Goal: Task Accomplishment & Management: Complete application form

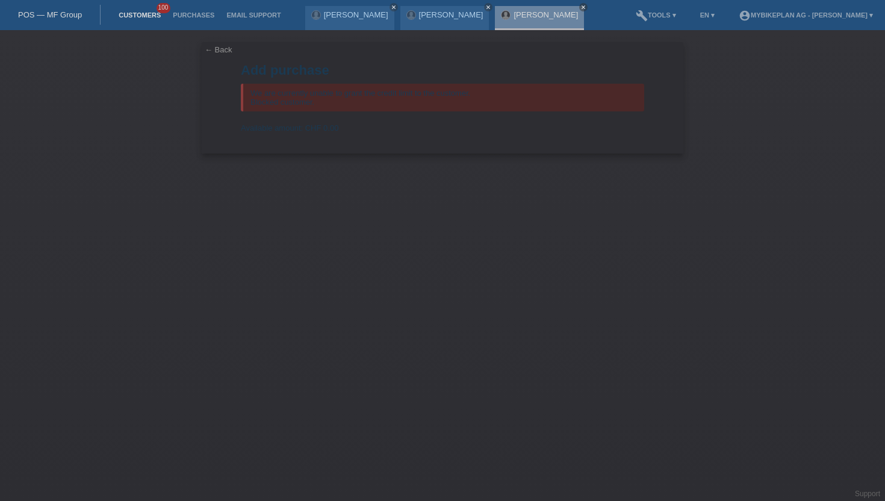
click at [138, 11] on link "Customers" at bounding box center [140, 14] width 54 height 7
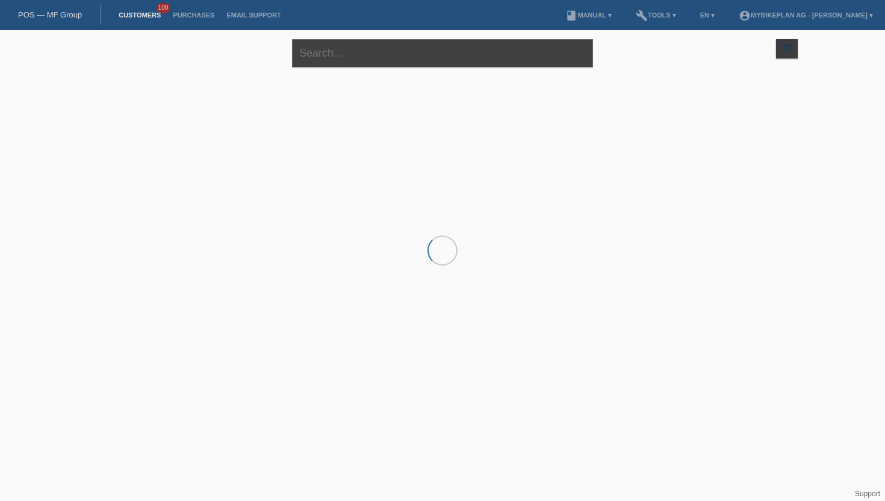
click at [339, 63] on input "text" at bounding box center [442, 53] width 301 height 28
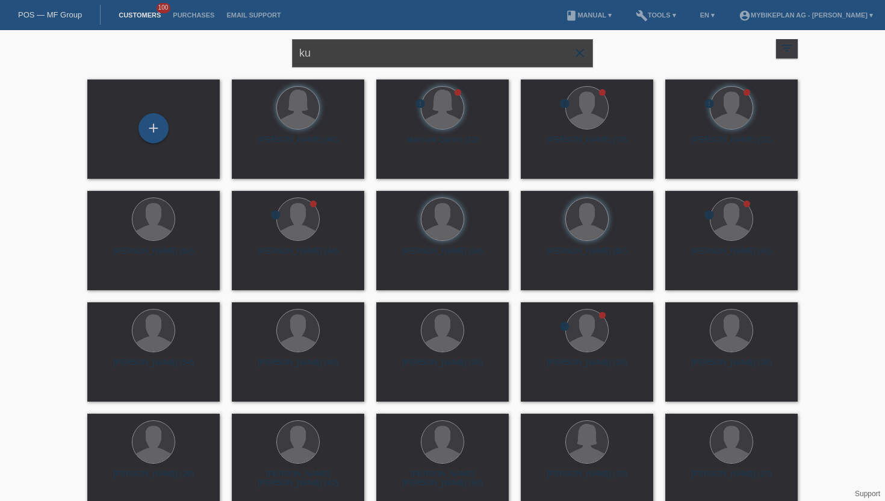
type input "Kugathas Krishnasamy"
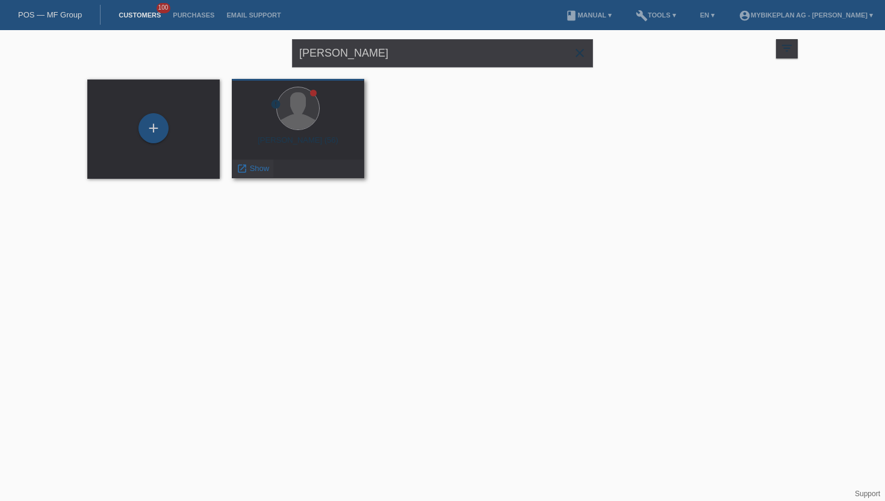
click at [253, 170] on span "Show" at bounding box center [260, 168] width 20 height 9
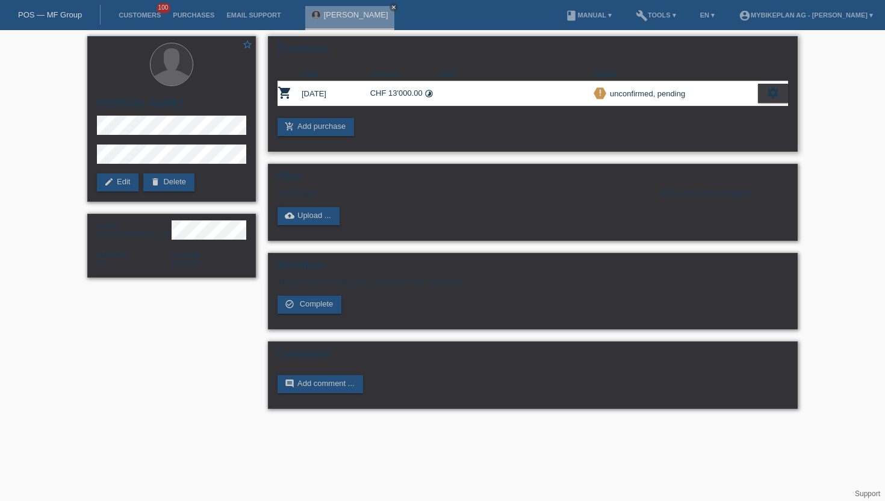
click at [764, 93] on div "settings" at bounding box center [773, 93] width 30 height 19
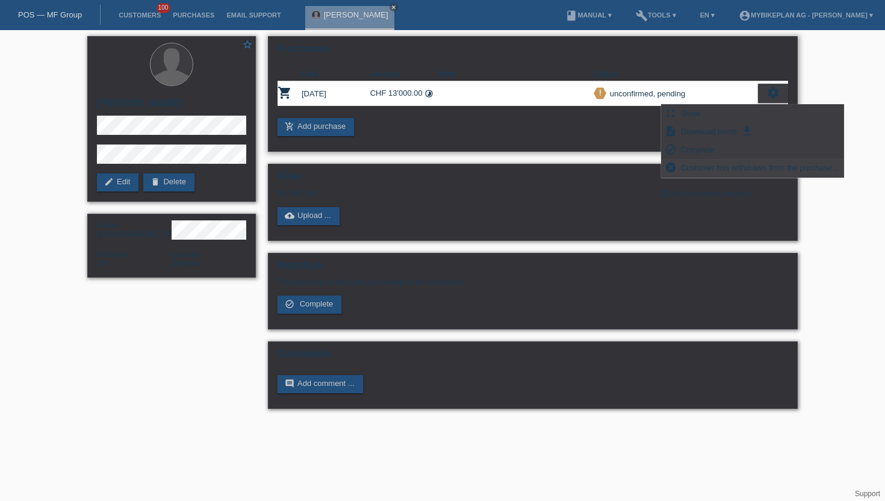
click at [744, 169] on span "Customer has withdrawn from the purchase..." at bounding box center [759, 167] width 161 height 14
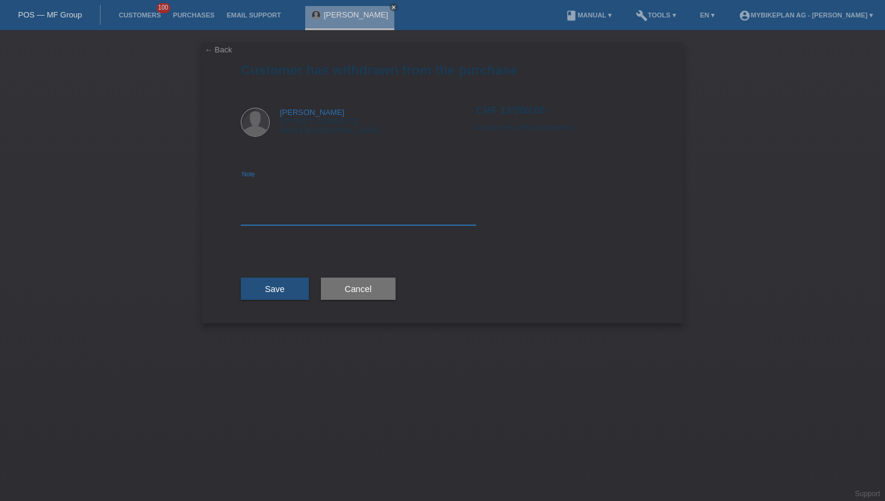
click at [275, 221] on textarea at bounding box center [358, 202] width 235 height 46
type textarea "wrong price"
click at [277, 288] on span "Save" at bounding box center [275, 289] width 20 height 10
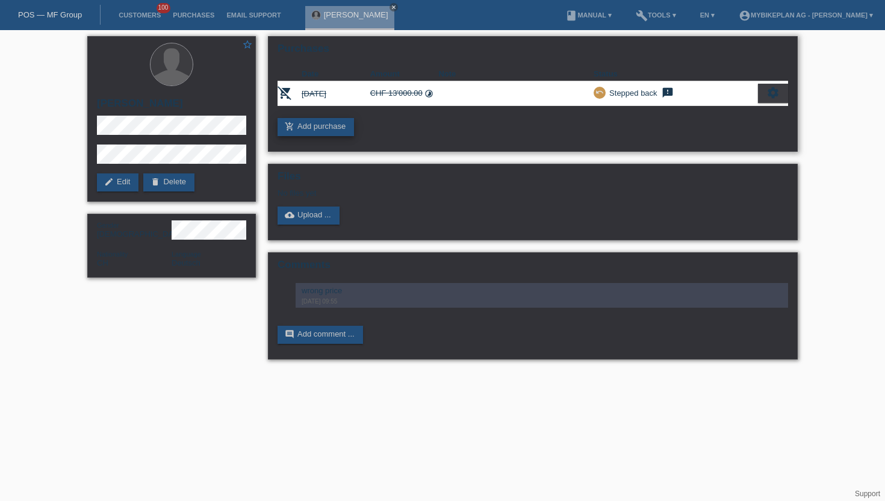
click at [302, 129] on link "add_shopping_cart Add purchase" at bounding box center [315, 127] width 76 height 18
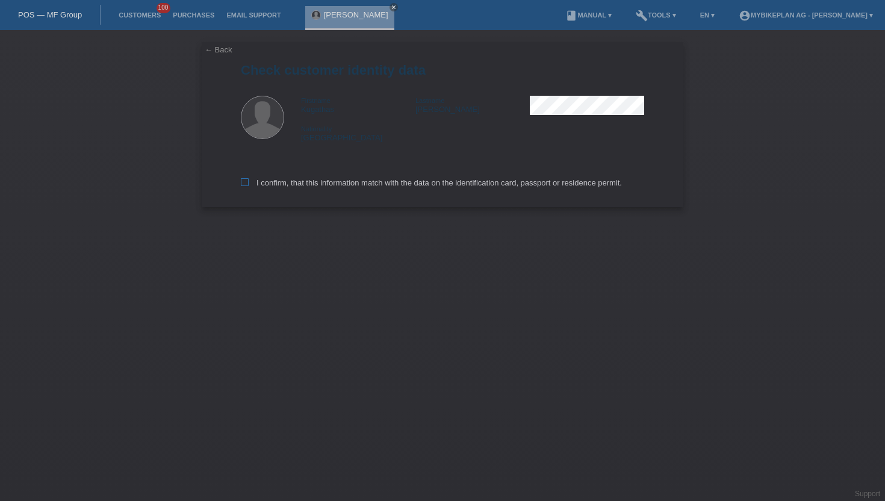
click at [246, 185] on icon at bounding box center [245, 182] width 8 height 8
click at [246, 185] on input "I confirm, that this information match with the data on the identification card…" at bounding box center [245, 182] width 8 height 8
checkbox input "true"
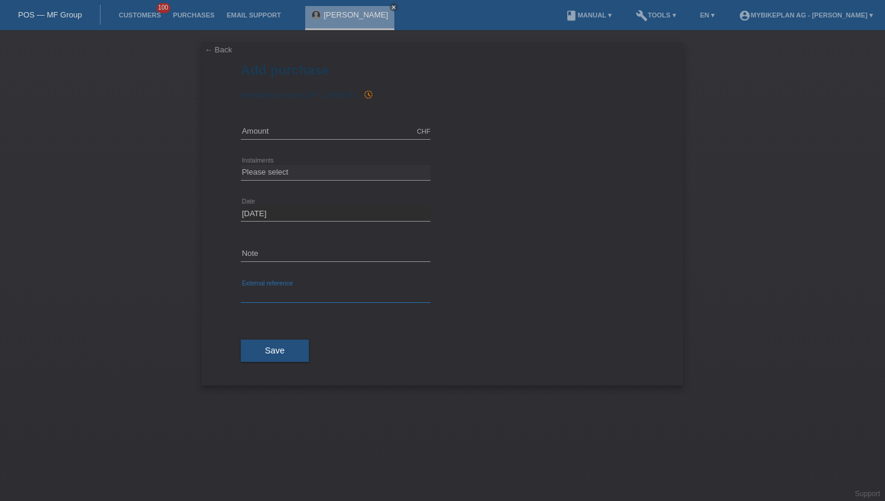
click at [273, 291] on input "text" at bounding box center [336, 295] width 190 height 15
paste input "43996372993"
type input "43996372993"
click at [260, 138] on input "text" at bounding box center [336, 131] width 190 height 15
type input "8499.00"
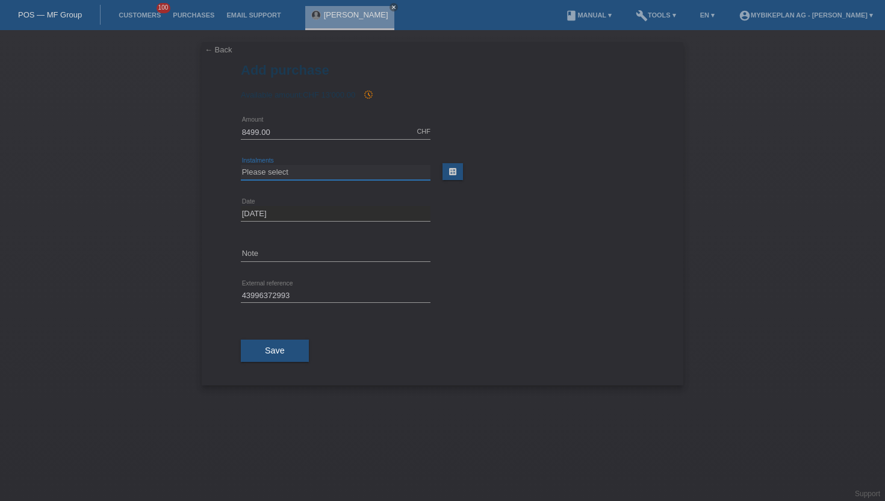
click at [278, 173] on select "Please select 6 instalments 12 instalments 18 instalments 24 instalments 36 ins…" at bounding box center [336, 172] width 190 height 14
select select "488"
click at [241, 165] on select "Please select 6 instalments 12 instalments 18 instalments 24 instalments 36 ins…" at bounding box center [336, 172] width 190 height 14
click at [268, 350] on span "Save" at bounding box center [275, 350] width 20 height 10
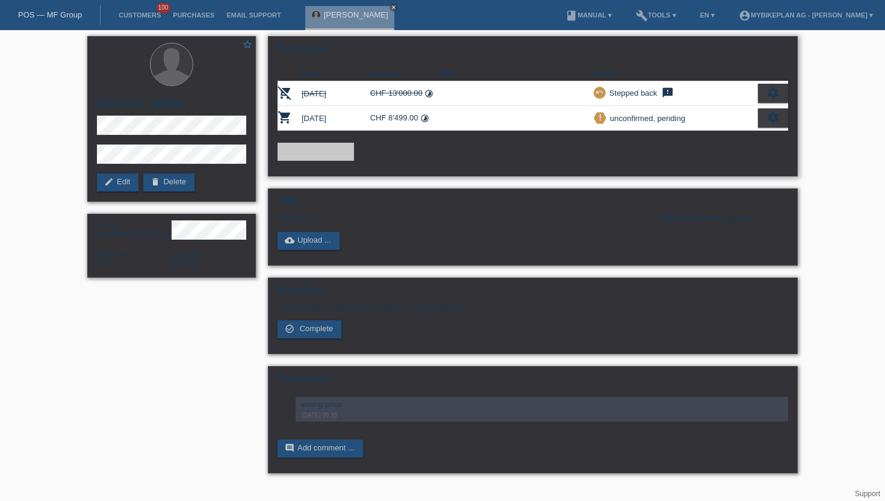
click at [764, 122] on div "settings" at bounding box center [773, 117] width 30 height 19
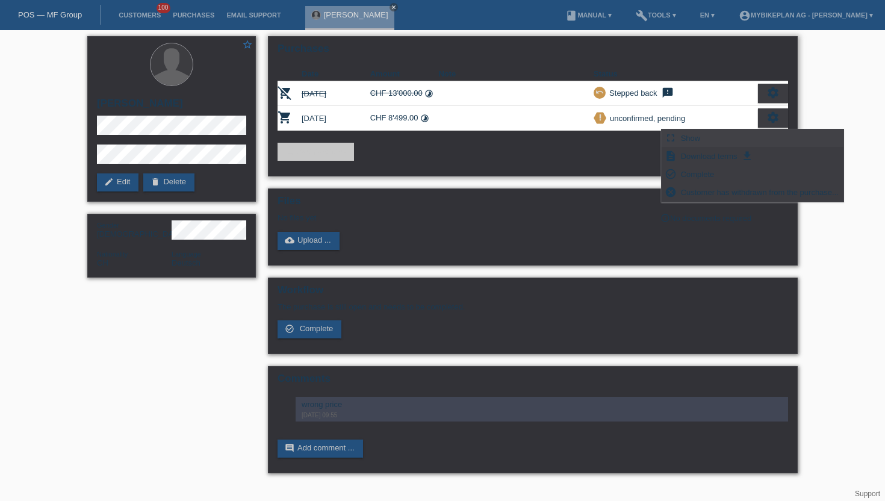
click at [723, 137] on div "fullscreen Show" at bounding box center [752, 138] width 182 height 18
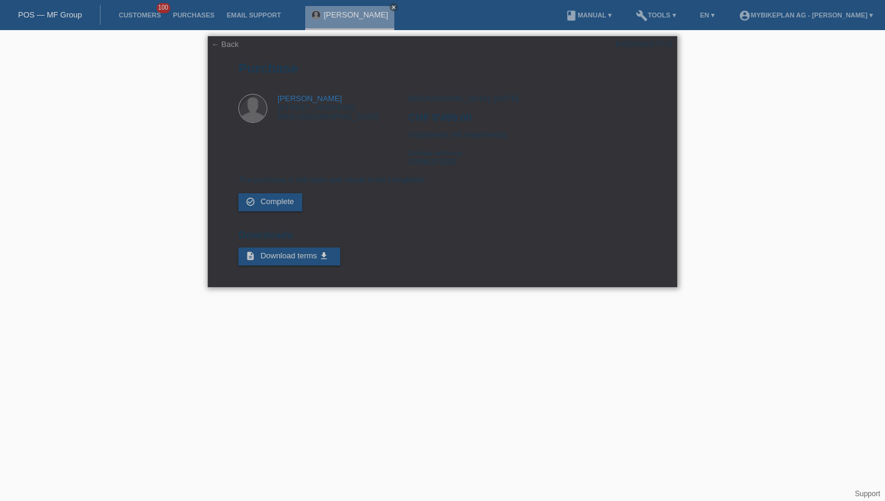
click at [634, 43] on div "POSP00027772" at bounding box center [644, 44] width 57 height 9
copy div "POSP00027772"
